Goal: Task Accomplishment & Management: Complete application form

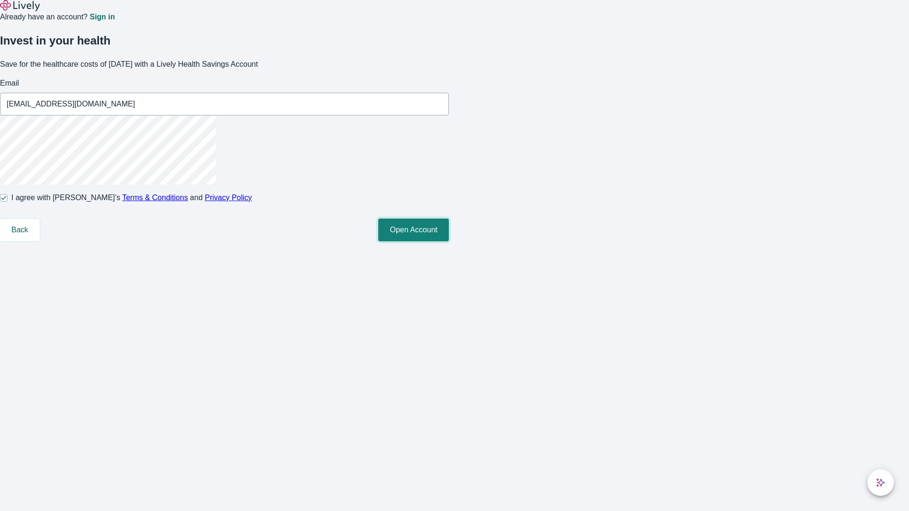
click at [449, 242] on button "Open Account" at bounding box center [413, 230] width 71 height 23
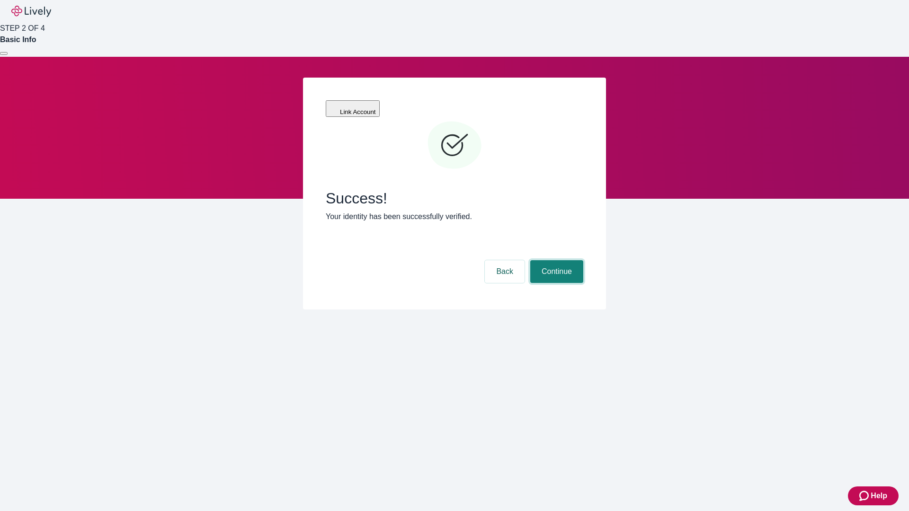
click at [556, 260] on button "Continue" at bounding box center [556, 271] width 53 height 23
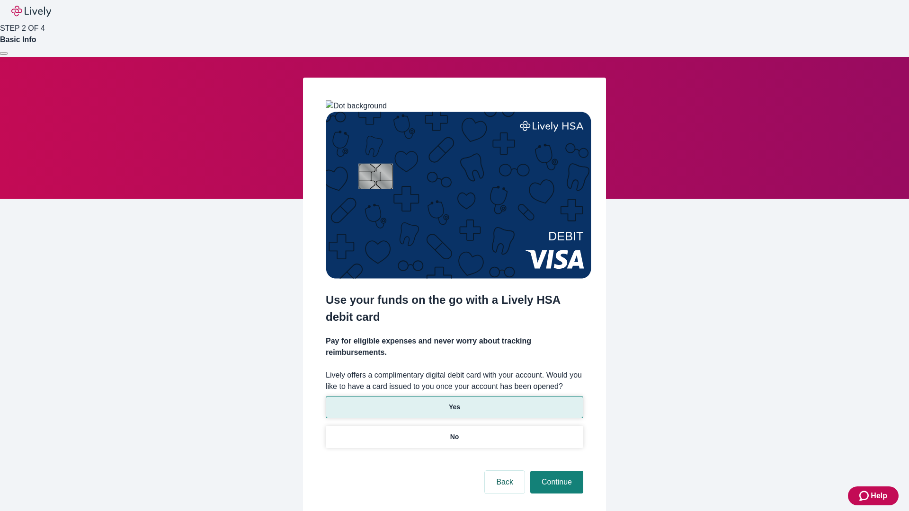
click at [454, 403] on p "Yes" at bounding box center [454, 408] width 11 height 10
click at [556, 471] on button "Continue" at bounding box center [556, 482] width 53 height 23
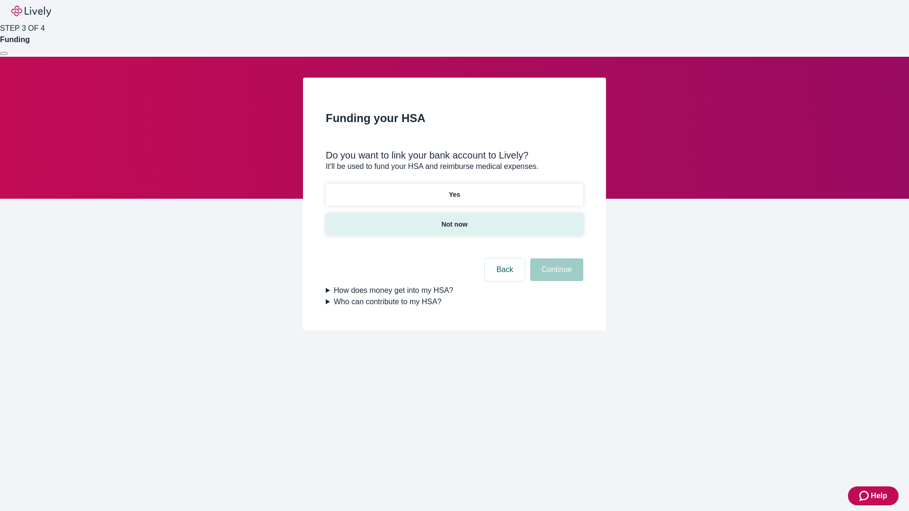
click at [454, 220] on p "Not now" at bounding box center [454, 225] width 26 height 10
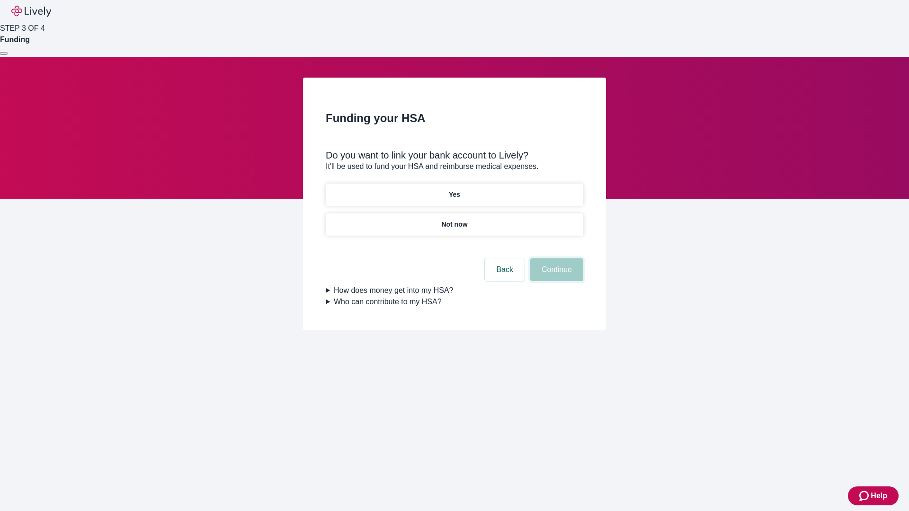
click at [556, 276] on button "Continue" at bounding box center [556, 270] width 53 height 23
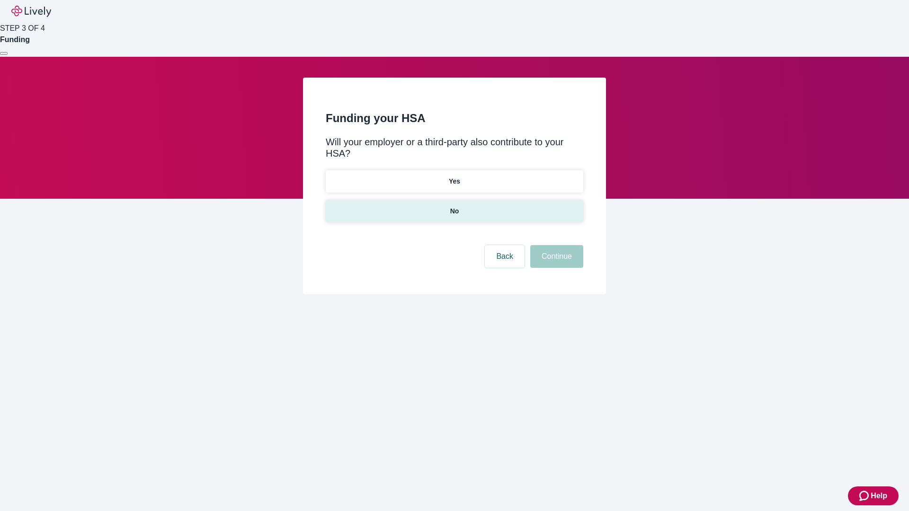
click at [454, 206] on p "No" at bounding box center [454, 211] width 9 height 10
click at [556, 245] on button "Continue" at bounding box center [556, 256] width 53 height 23
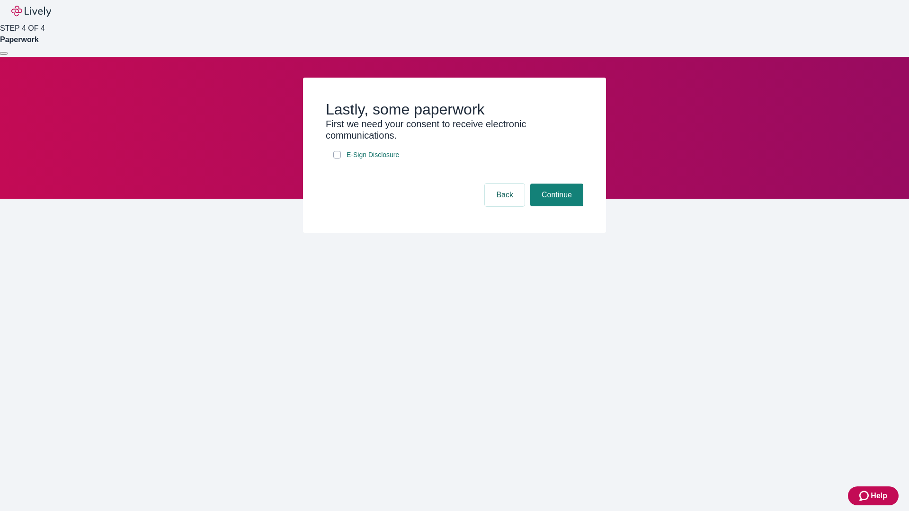
click at [337, 159] on input "E-Sign Disclosure" at bounding box center [337, 155] width 8 height 8
checkbox input "true"
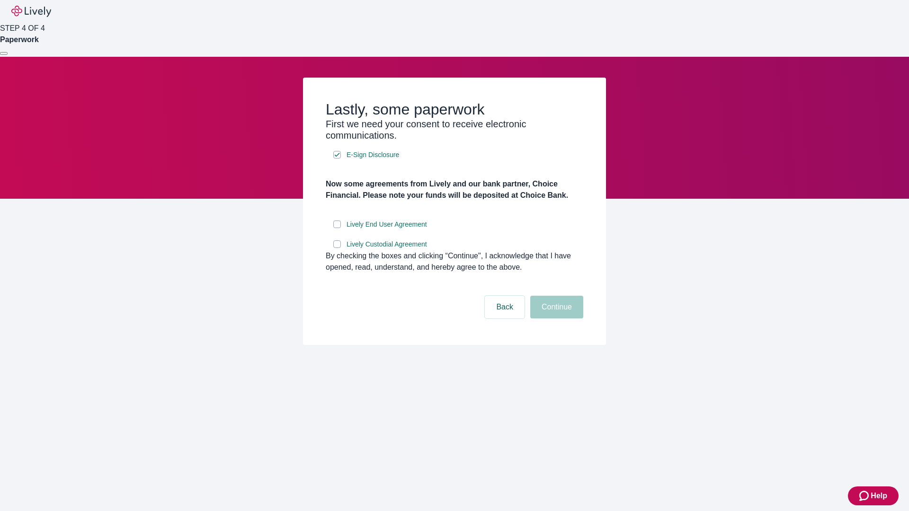
click at [337, 228] on input "Lively End User Agreement" at bounding box center [337, 225] width 8 height 8
checkbox input "true"
click at [337, 248] on input "Lively Custodial Agreement" at bounding box center [337, 245] width 8 height 8
checkbox input "true"
click at [556, 319] on button "Continue" at bounding box center [556, 307] width 53 height 23
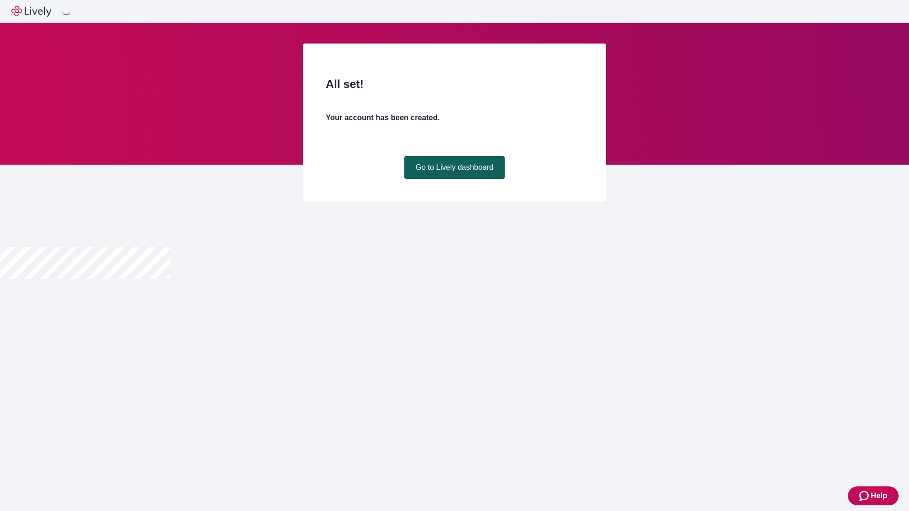
click at [454, 179] on link "Go to Lively dashboard" at bounding box center [454, 167] width 101 height 23
